Goal: Communication & Community: Answer question/provide support

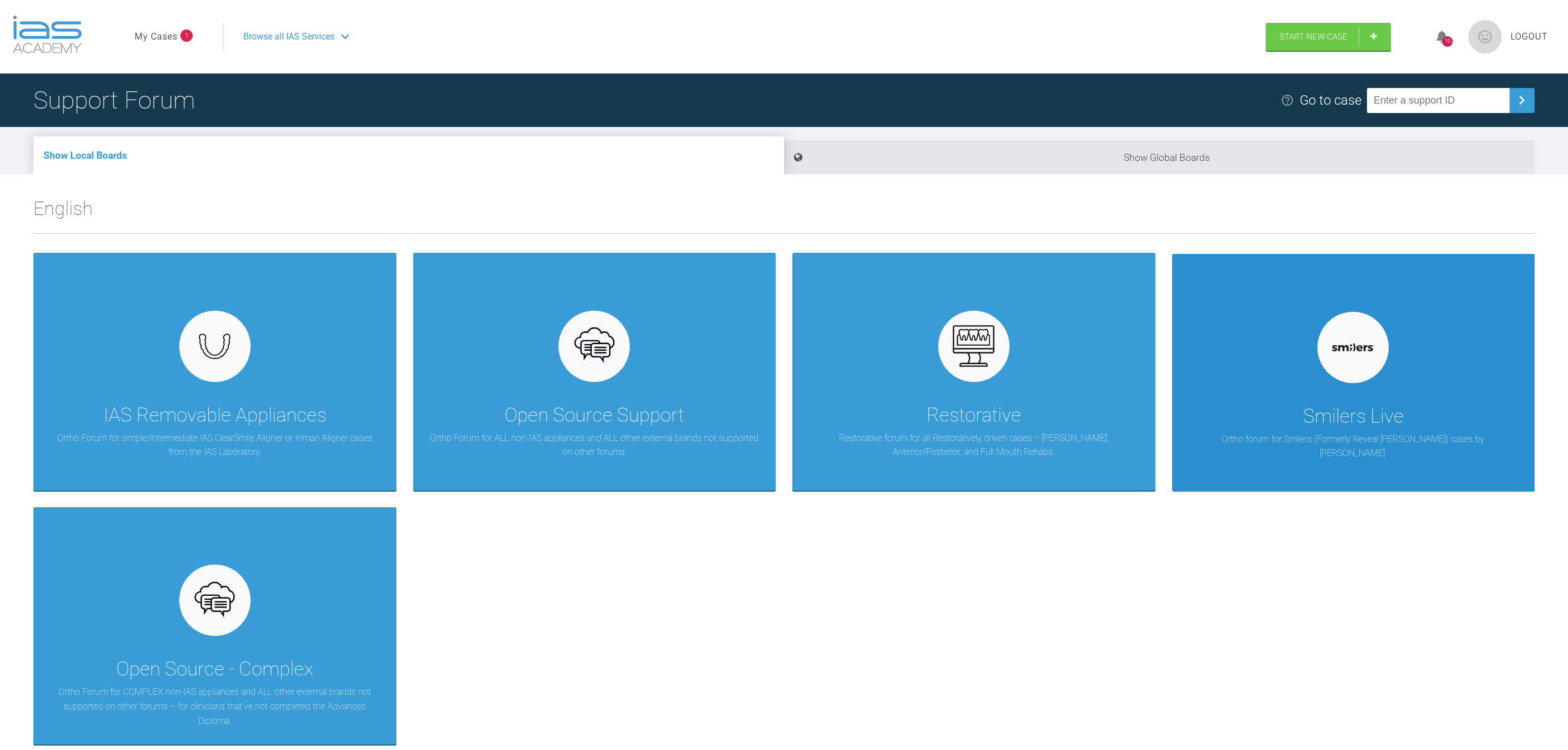
click at [1352, 432] on p "Ortho forum for Smilers (Formerly Reveal [PERSON_NAME]) cases by [PERSON_NAME]." at bounding box center [1354, 446] width 330 height 28
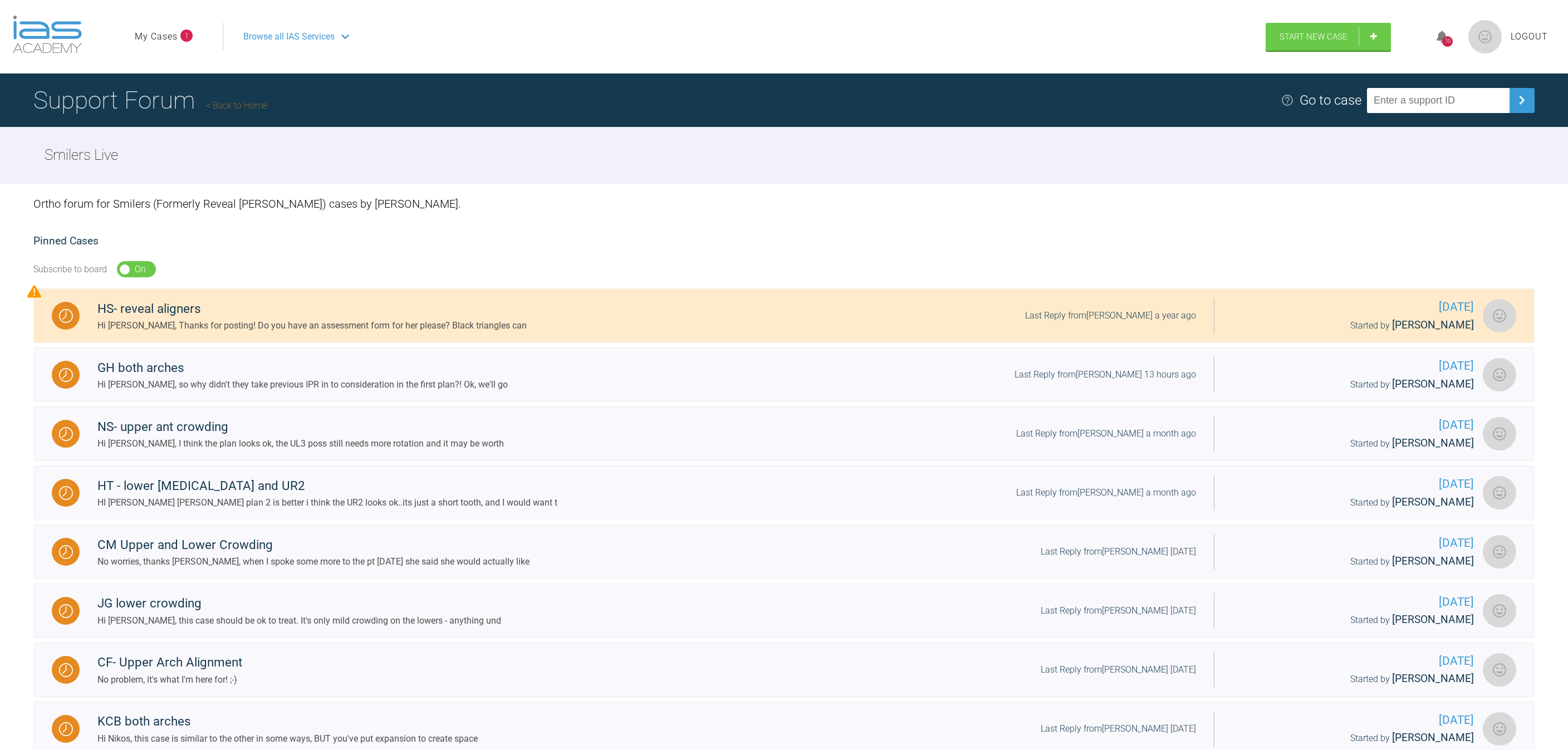
click at [166, 36] on link "My Cases" at bounding box center [156, 37] width 43 height 15
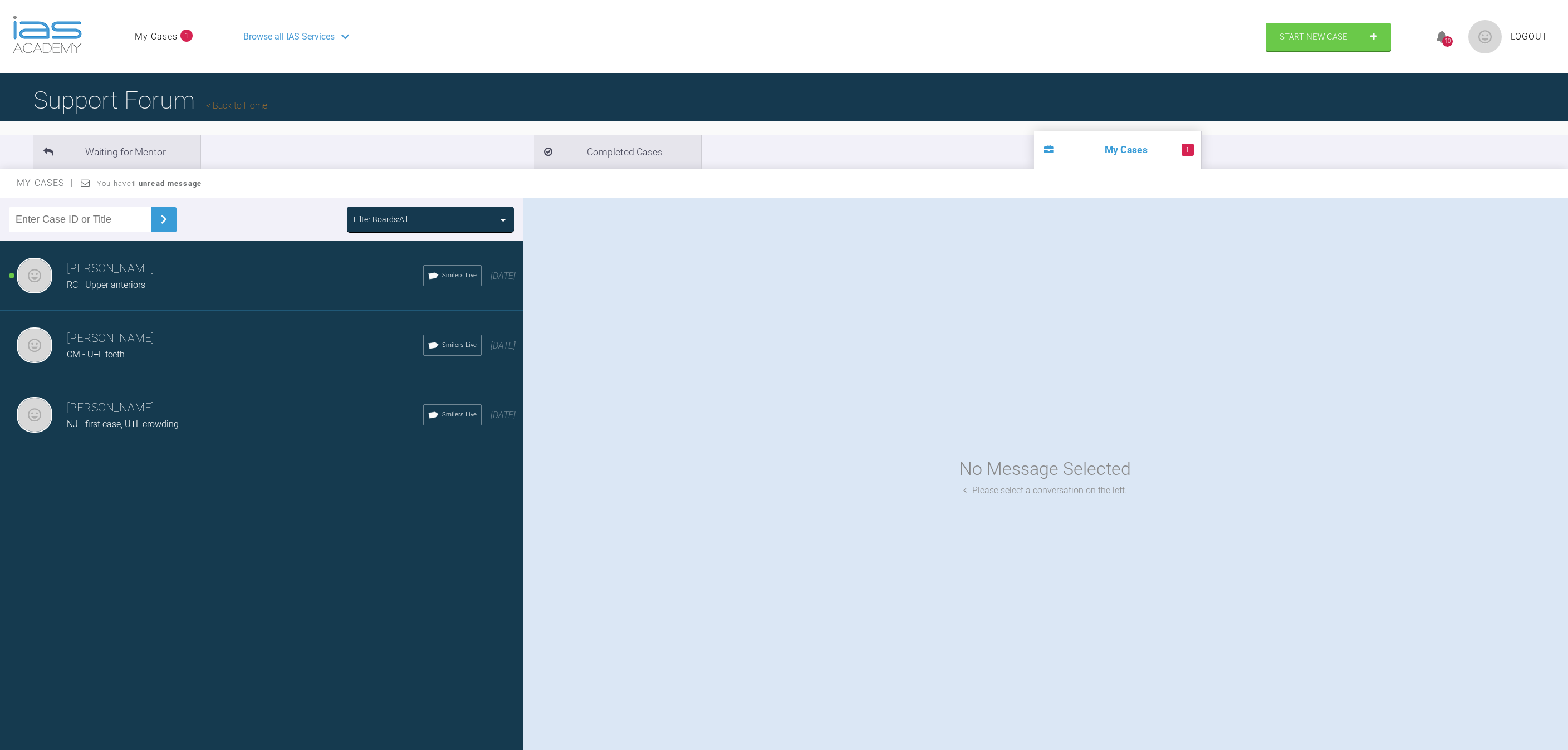
click at [98, 280] on span "RC - Upper anteriors" at bounding box center [106, 285] width 78 height 11
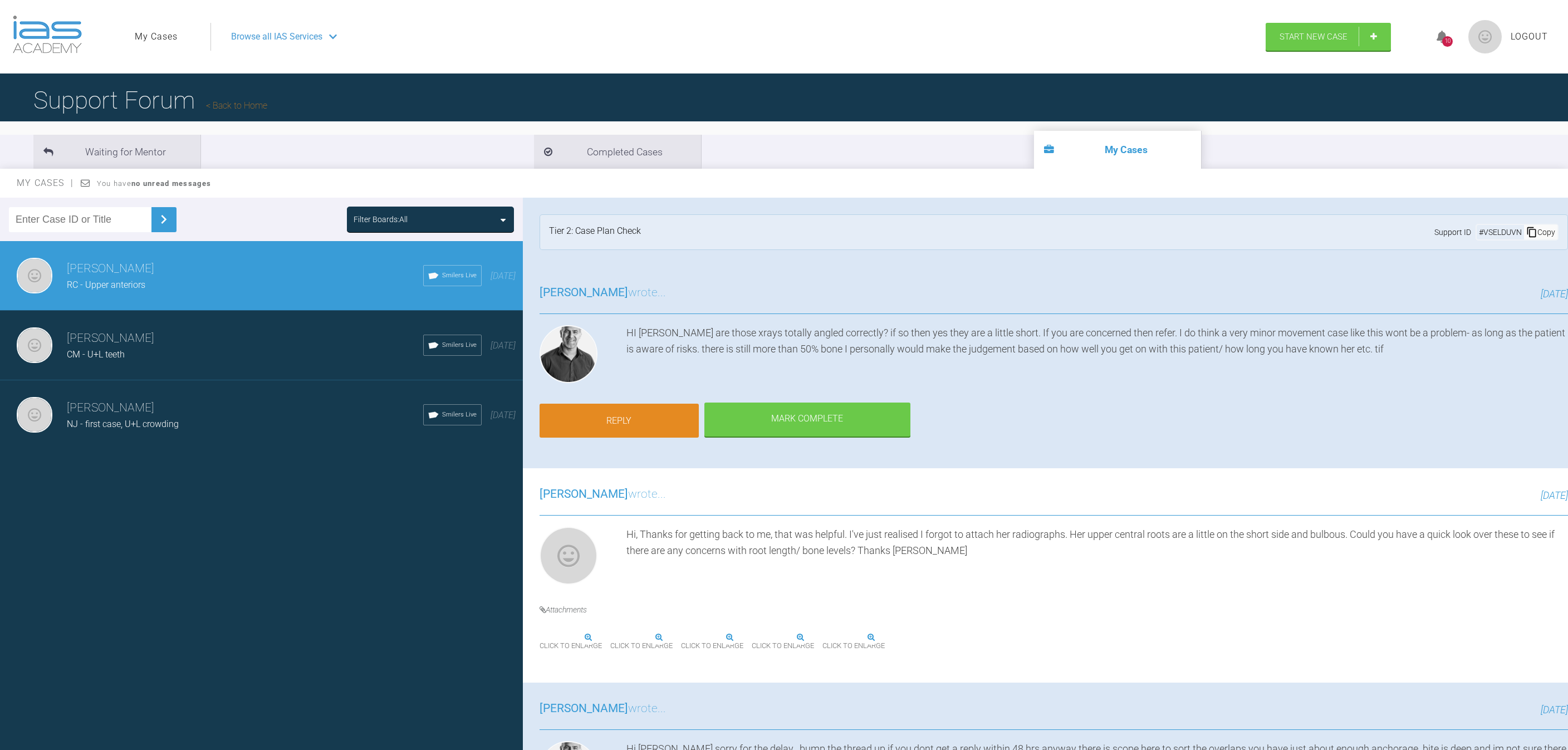
click at [649, 419] on link "Reply" at bounding box center [619, 421] width 159 height 35
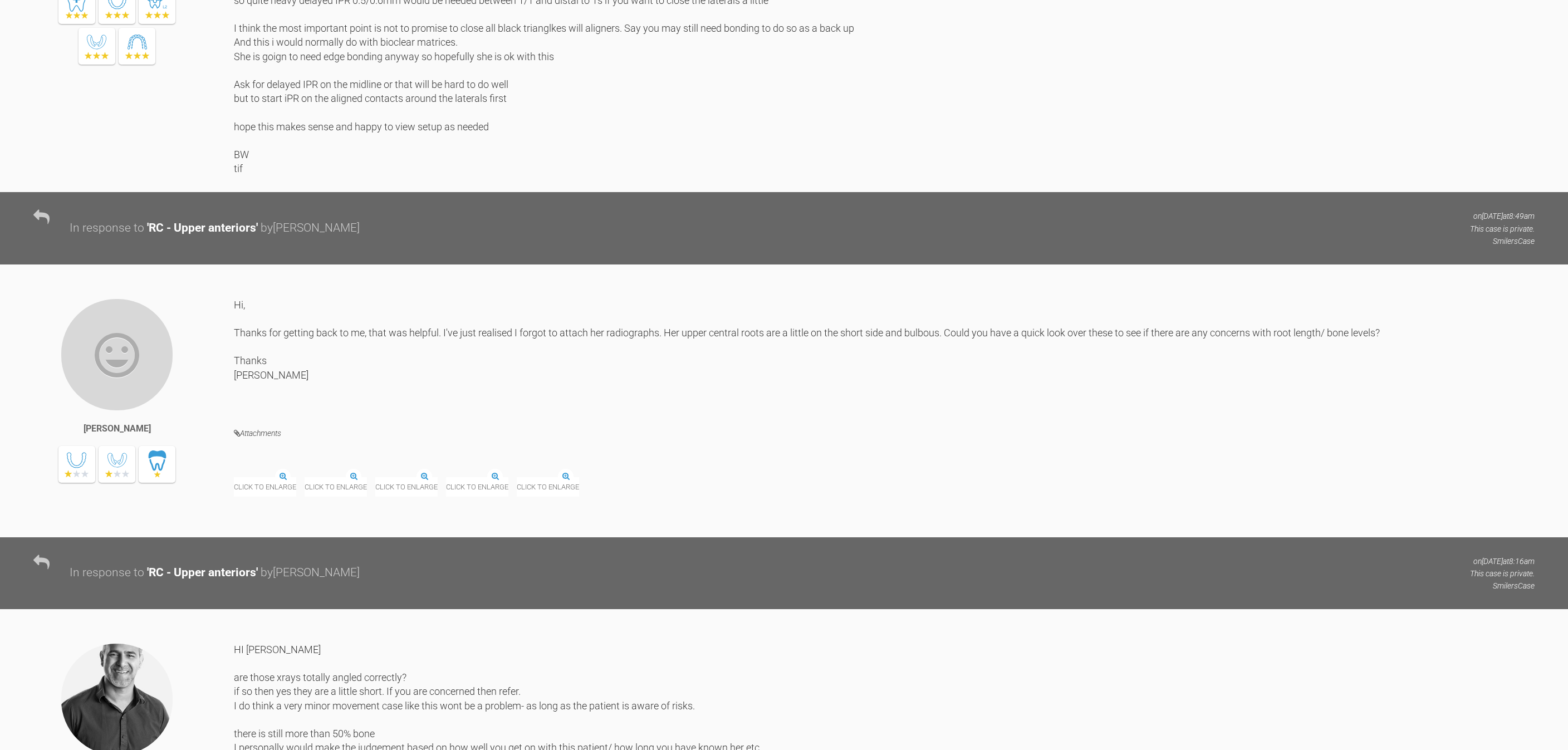
scroll to position [1795, 0]
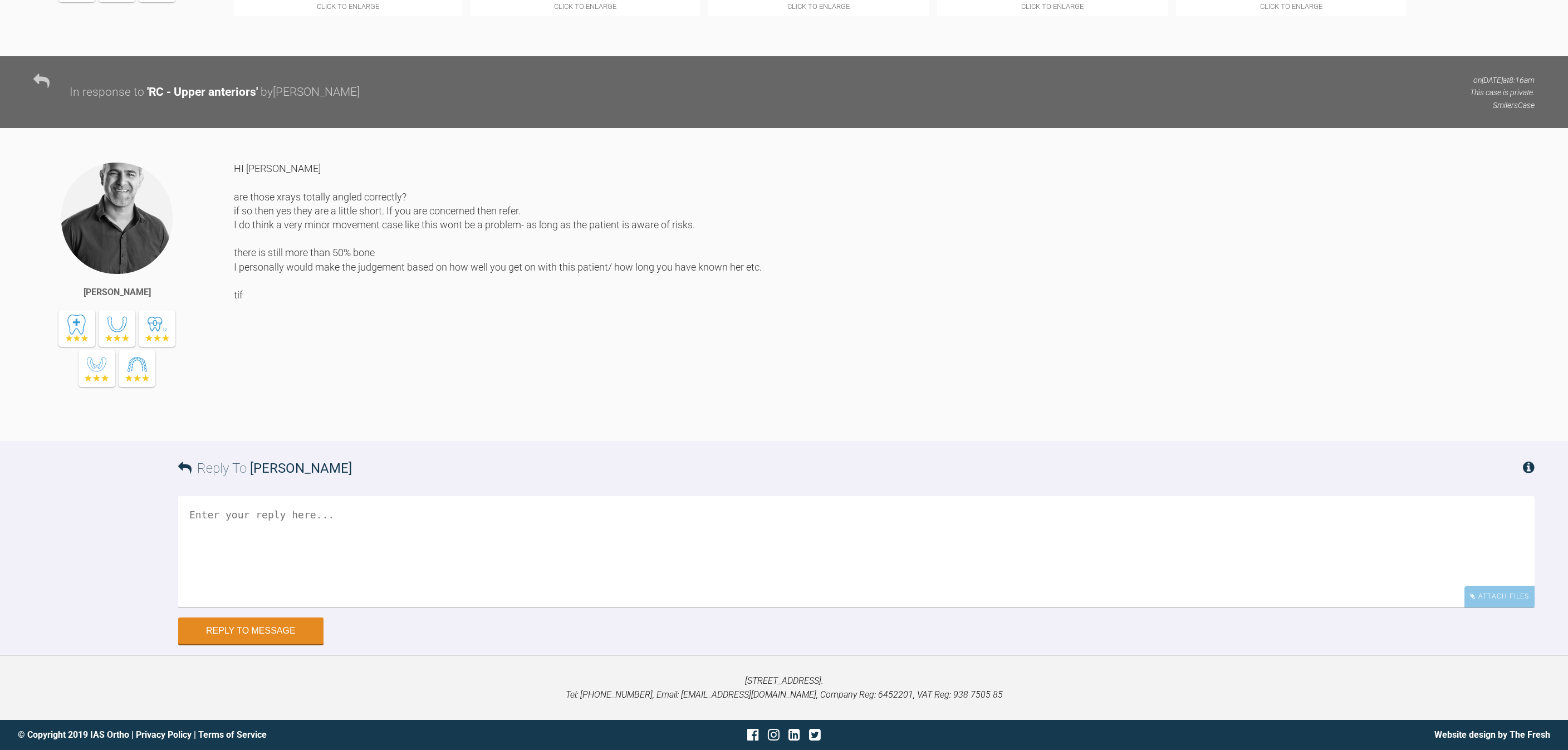
click at [552, 565] on textarea at bounding box center [856, 552] width 1357 height 111
paste textarea "[URL][DOMAIN_NAME]"
click at [848, 509] on textarea "Hi TIf , the angulation could be off due to her deep [MEDICAL_DATA] making it t…" at bounding box center [856, 552] width 1357 height 111
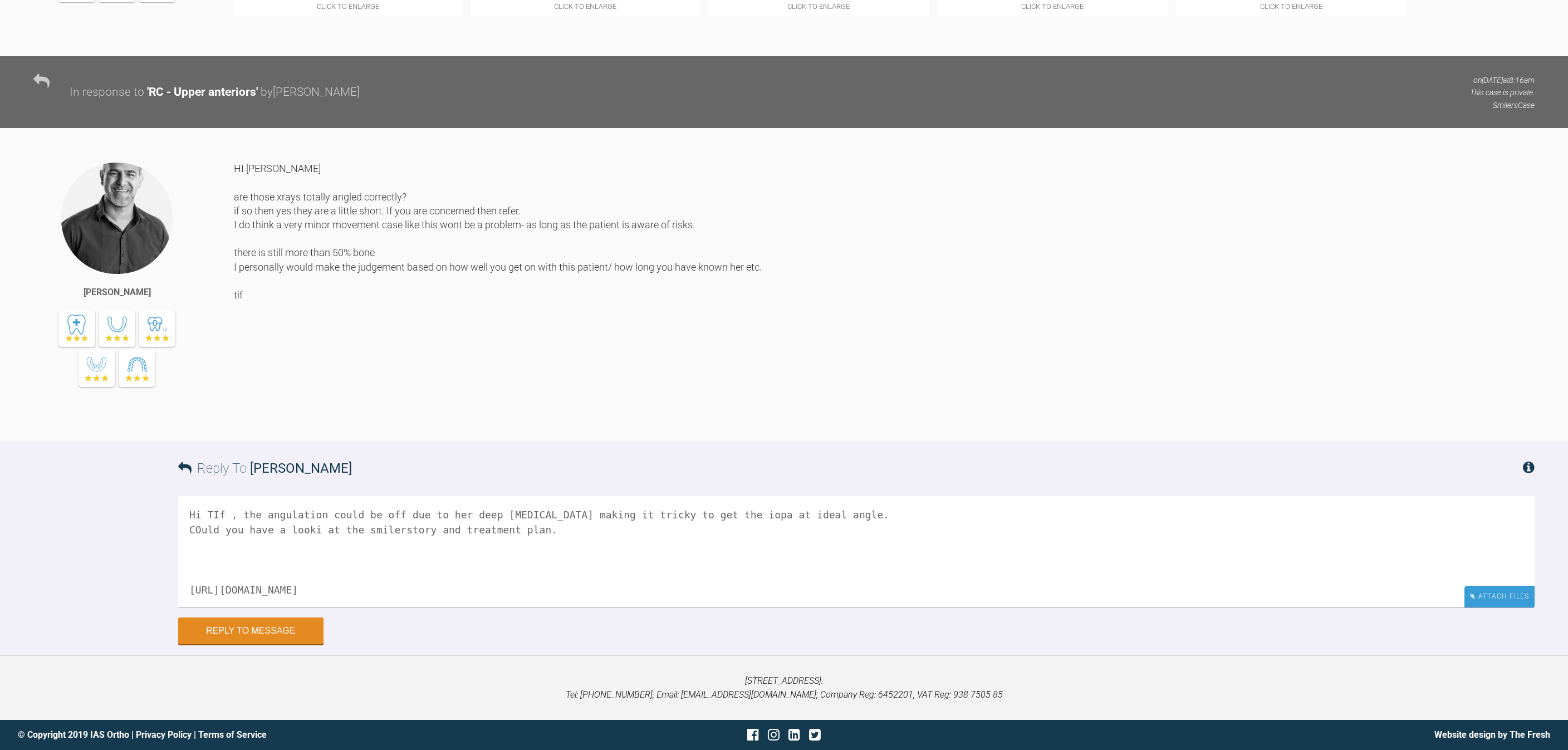
type textarea "Hi TIf , the angulation could be off due to her deep [MEDICAL_DATA] making it t…"
click at [1480, 598] on div "Attach Files" at bounding box center [1500, 596] width 70 height 22
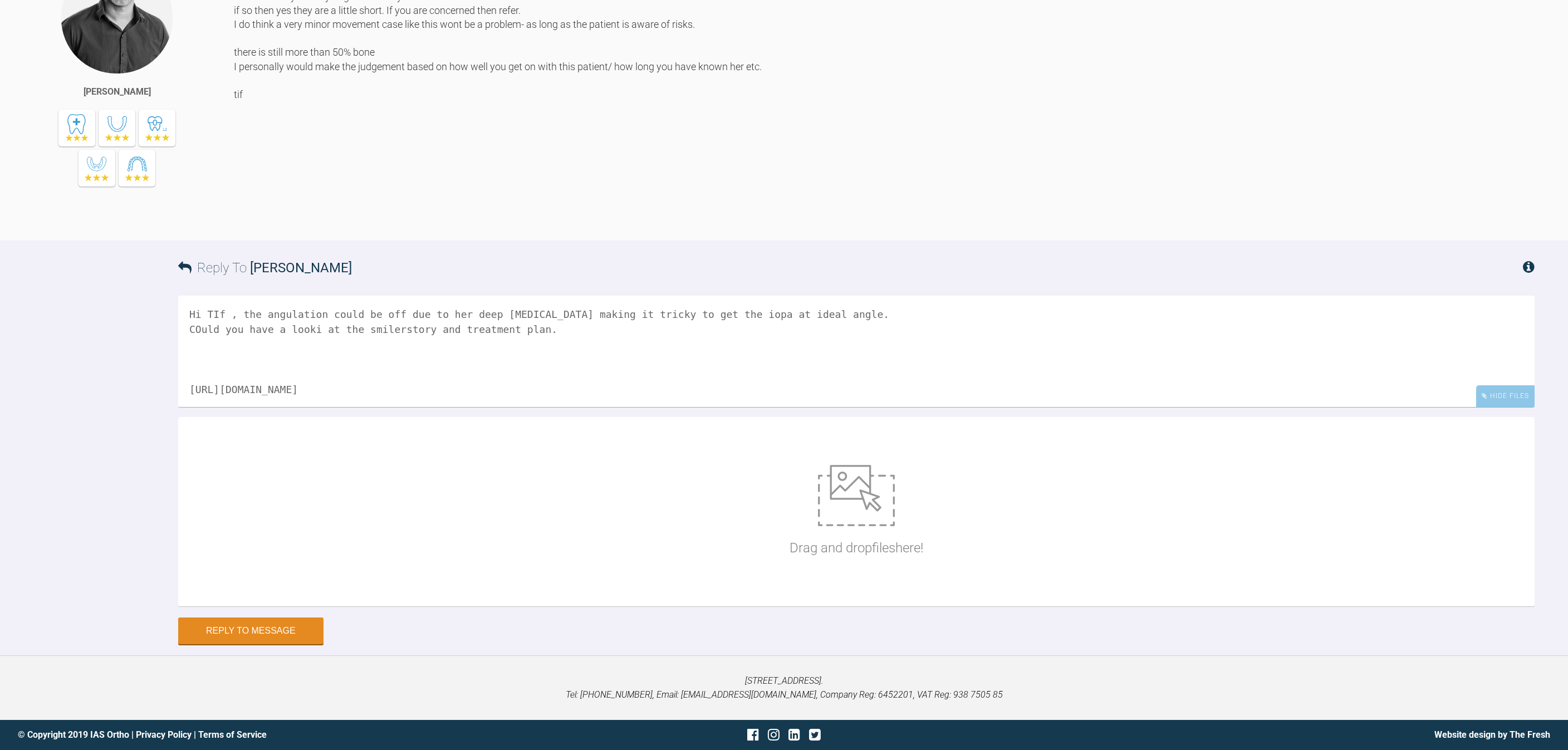
scroll to position [1995, 0]
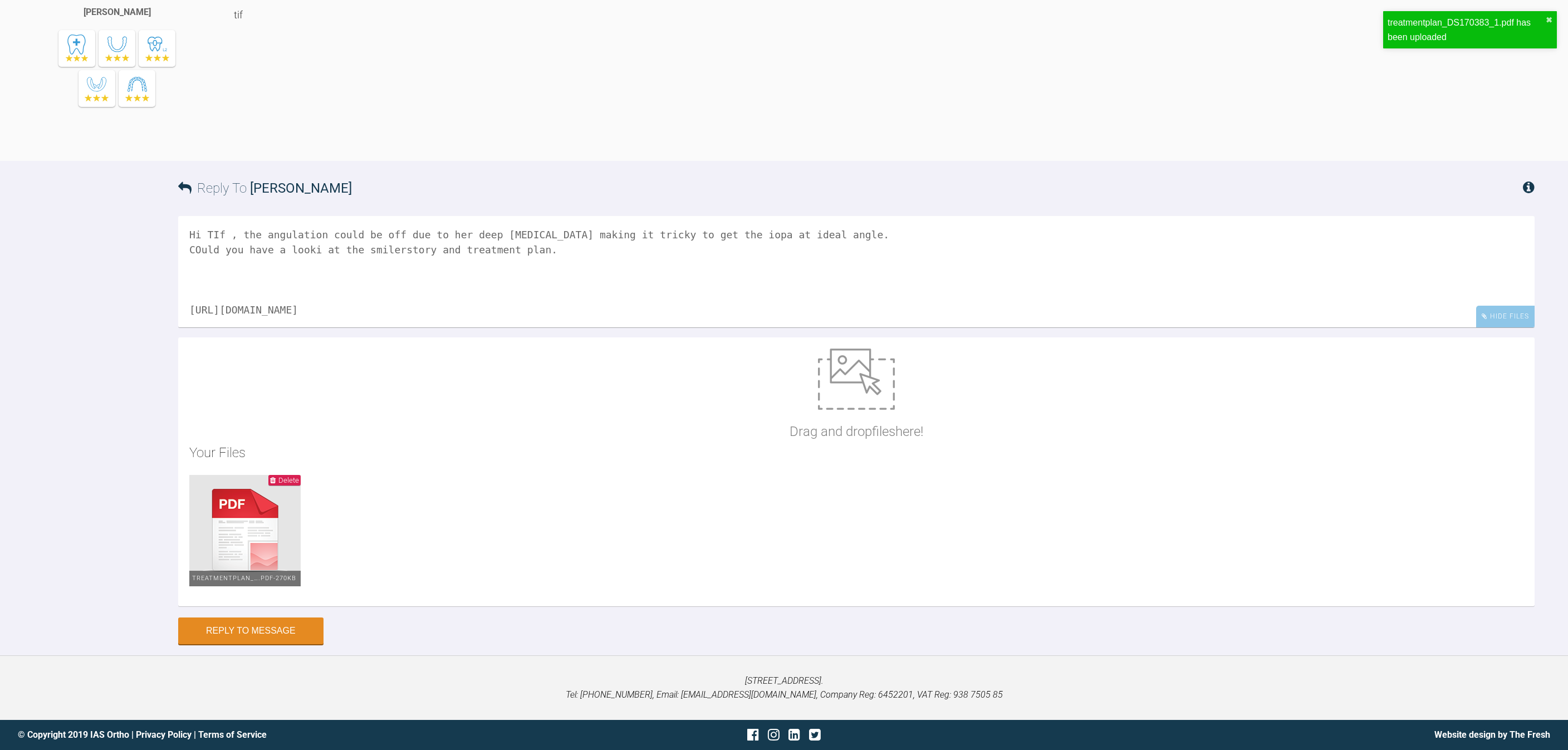
click at [256, 586] on img at bounding box center [245, 531] width 111 height 111
click at [309, 322] on textarea "Hi TIf , the angulation could be off due to her deep [MEDICAL_DATA] making it t…" at bounding box center [856, 272] width 1357 height 111
click at [548, 328] on textarea "Hi TIf , the angulation could be off due to her deep [MEDICAL_DATA] making it t…" at bounding box center [856, 272] width 1357 height 111
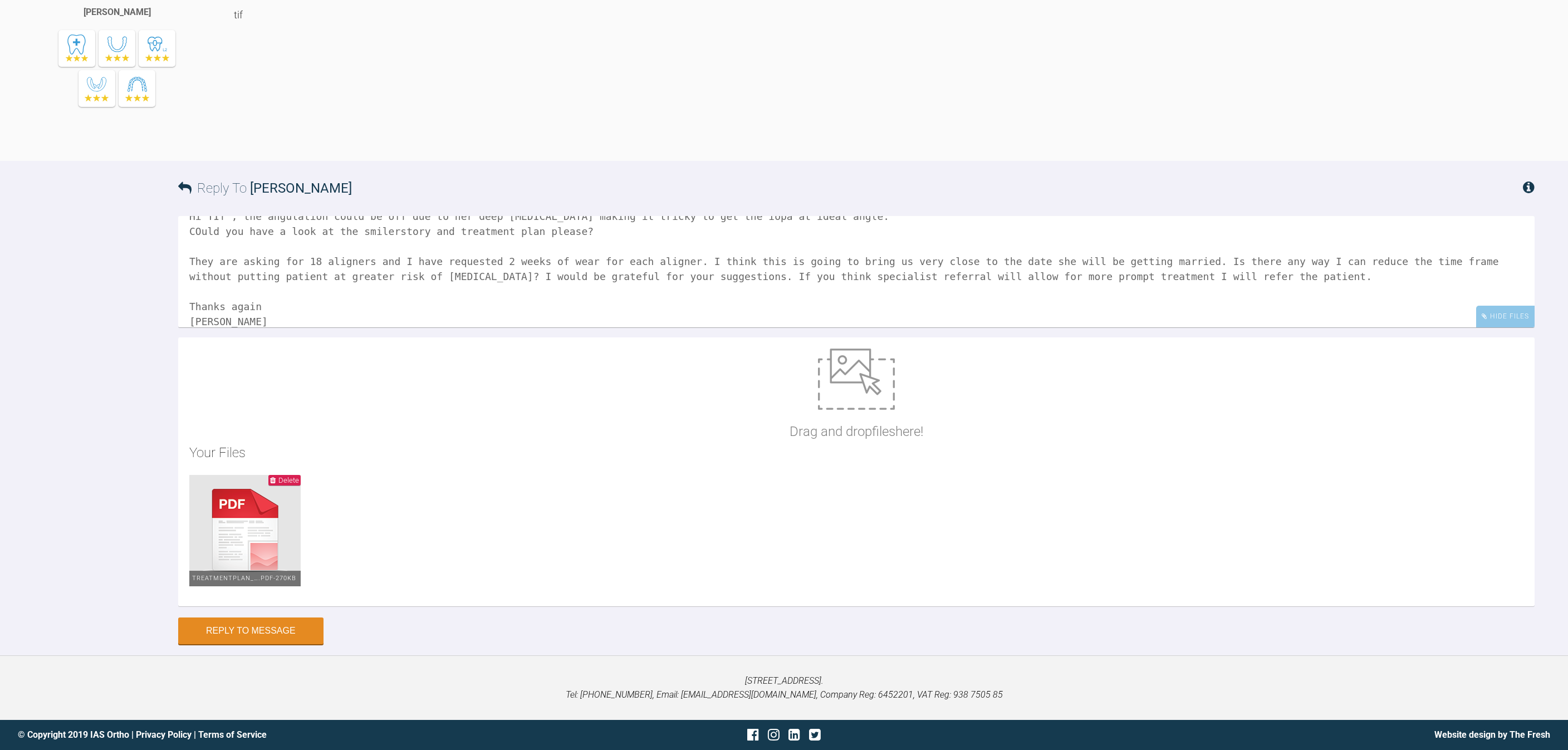
scroll to position [0, 0]
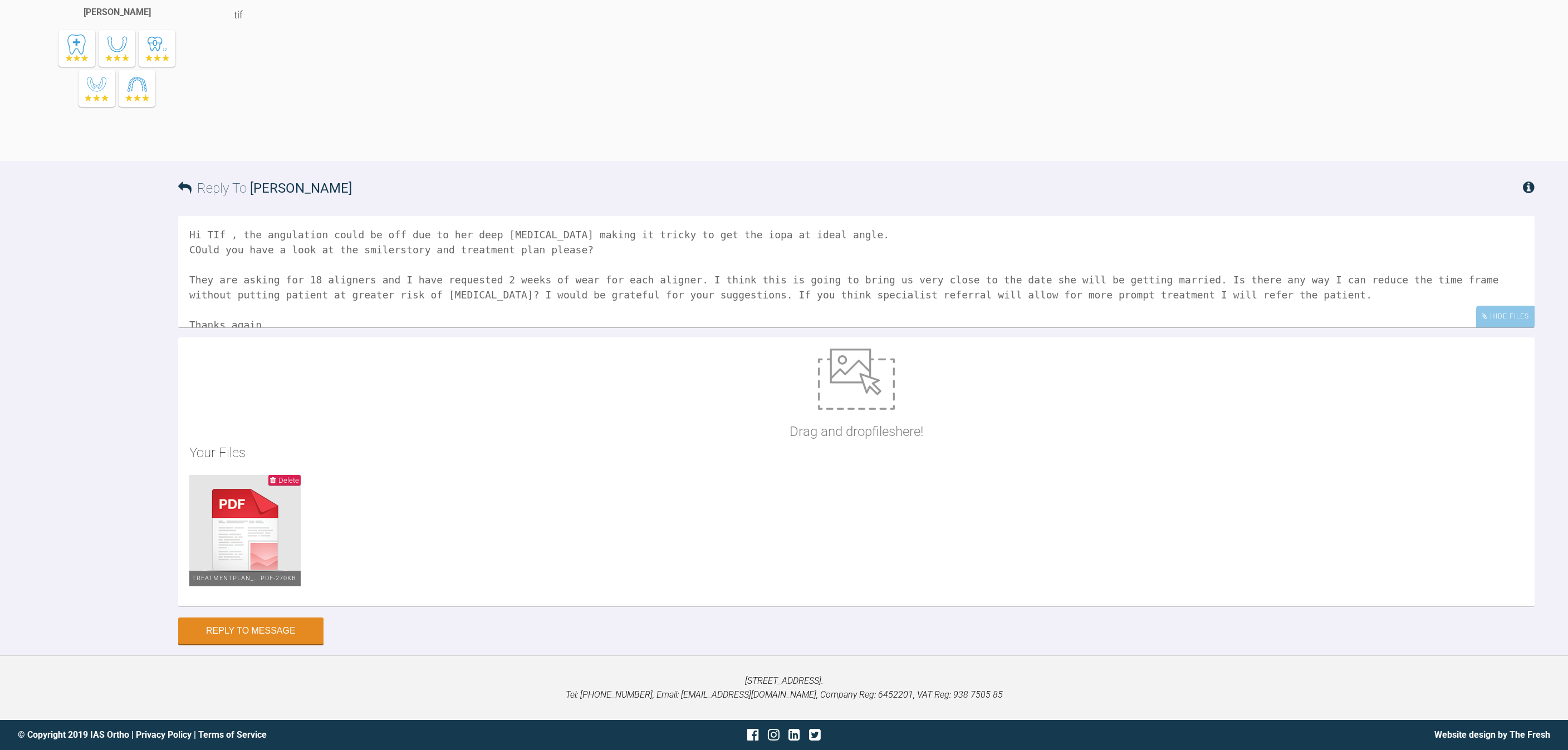
click at [221, 315] on textarea "Hi TIf , the angulation could be off due to her deep [MEDICAL_DATA] making it t…" at bounding box center [856, 272] width 1357 height 111
click at [200, 328] on textarea "Hi Tif , the angulation could be off due to her deep [MEDICAL_DATA] making it t…" at bounding box center [856, 272] width 1357 height 111
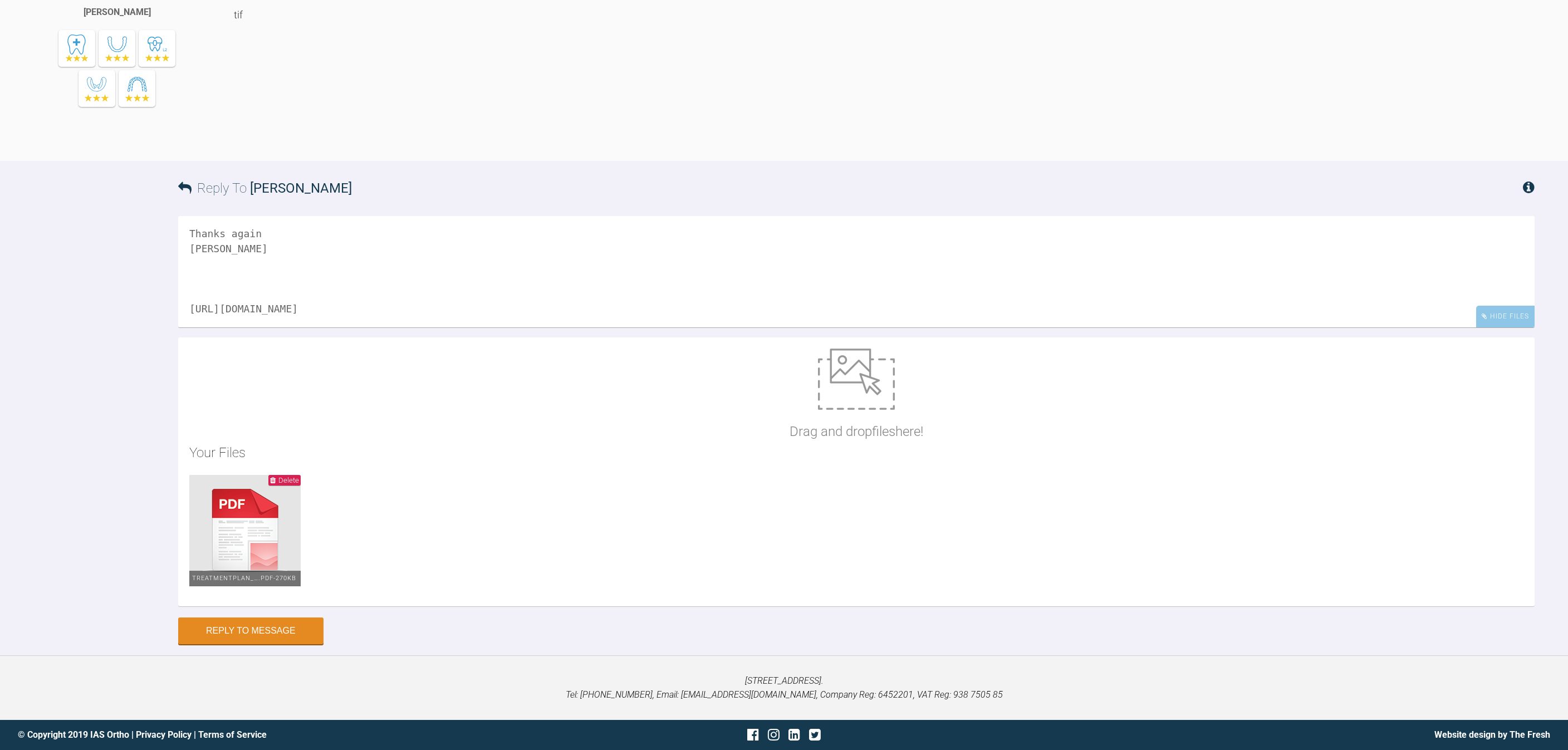
scroll to position [2074, 0]
type textarea "Hi Tif , the angulation could be off due to her deep [MEDICAL_DATA] making it t…"
click at [283, 636] on button "Reply to Message" at bounding box center [251, 632] width 145 height 27
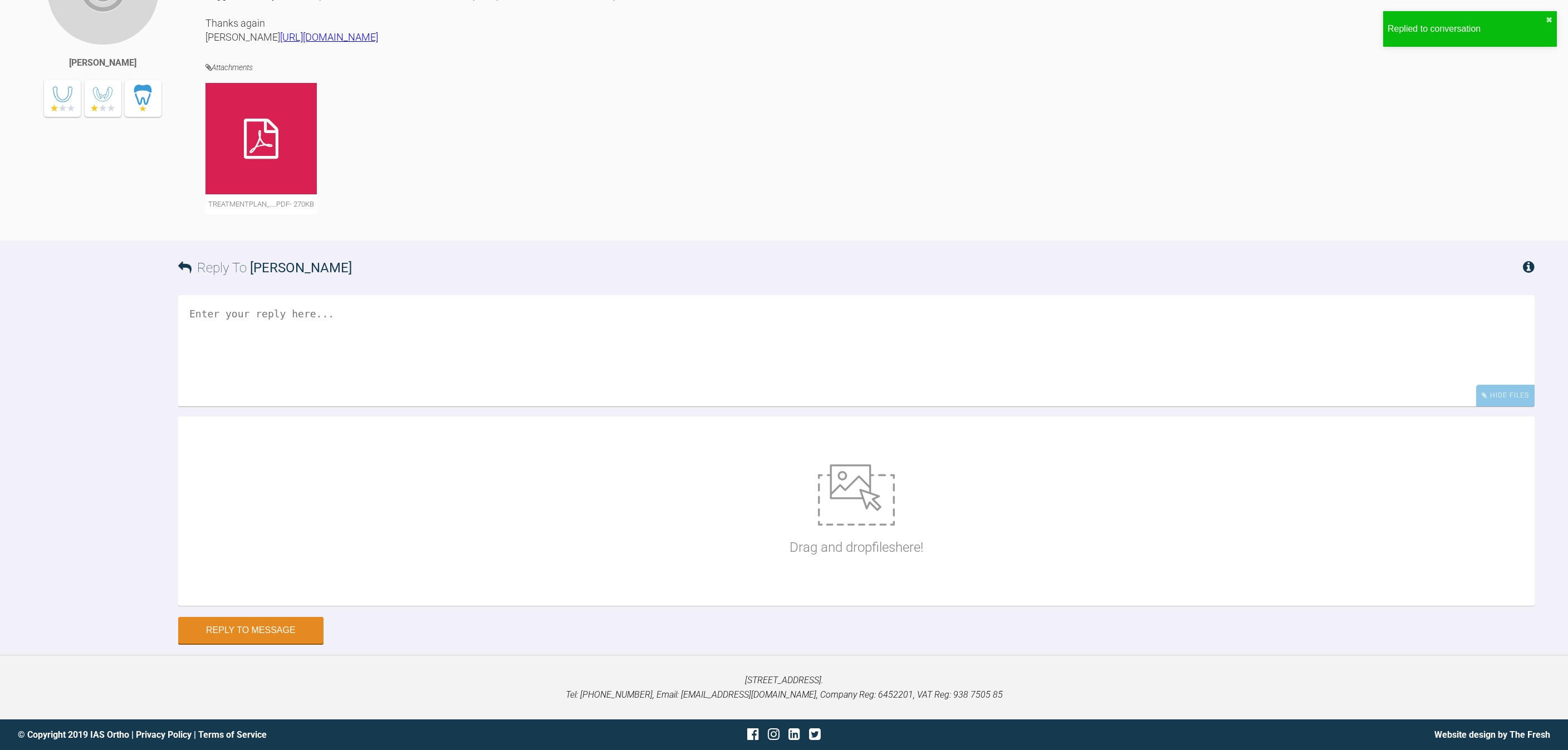
scroll to position [2446, 0]
